Goal: Transaction & Acquisition: Book appointment/travel/reservation

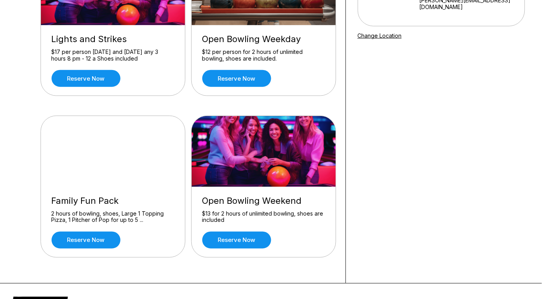
scroll to position [168, 0]
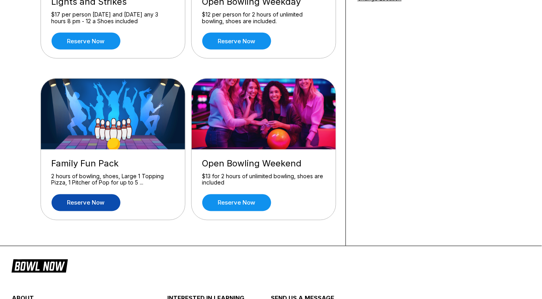
click at [100, 204] on link "Reserve now" at bounding box center [86, 202] width 69 height 17
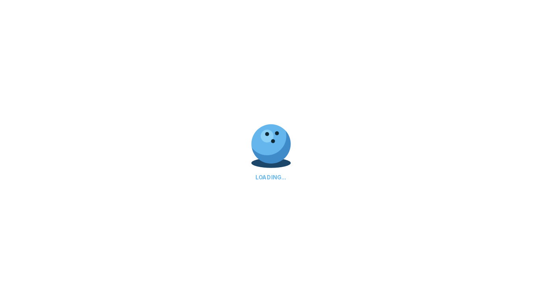
scroll to position [0, 0]
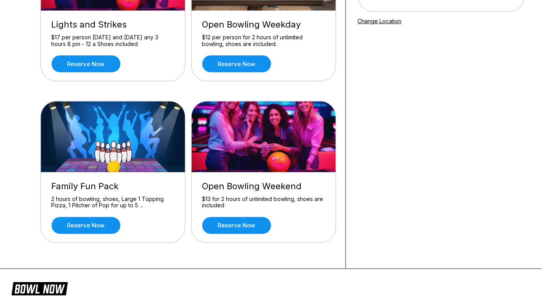
scroll to position [164, 0]
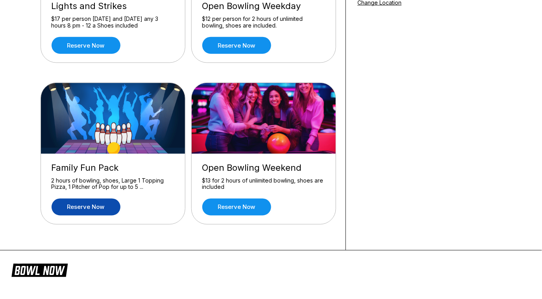
click at [96, 208] on link "Reserve now" at bounding box center [86, 207] width 69 height 17
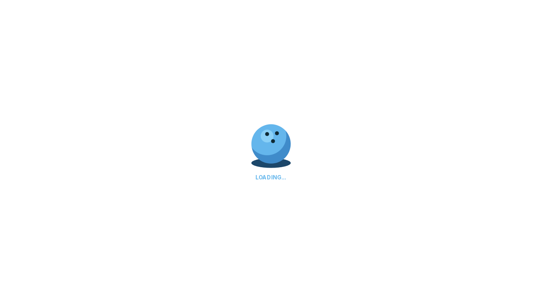
scroll to position [0, 0]
